Goal: Complete application form

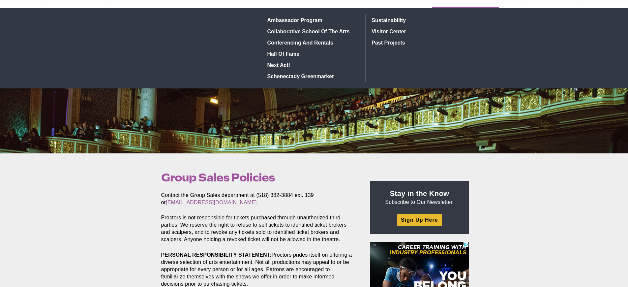
scroll to position [5, 0]
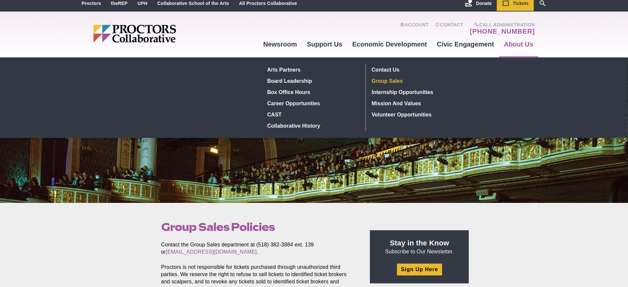
click at [406, 78] on link "Group Sales" at bounding box center [417, 80] width 96 height 11
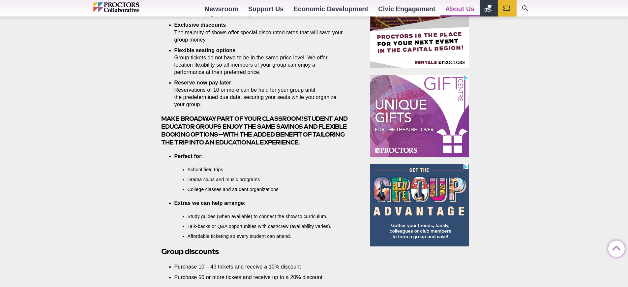
scroll to position [555, 0]
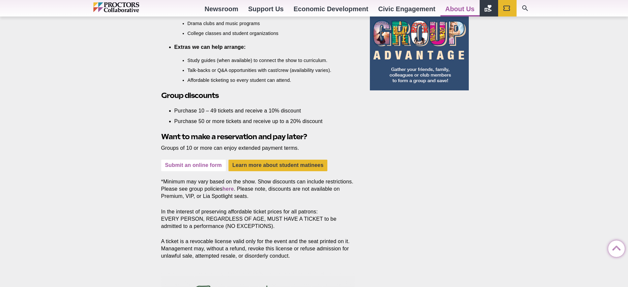
click at [198, 166] on link "Submit an online form" at bounding box center [193, 165] width 65 height 12
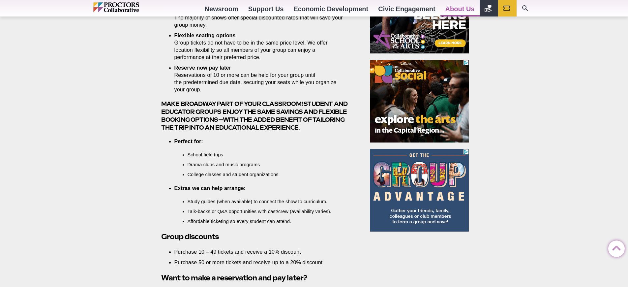
scroll to position [60, 0]
